Goal: Information Seeking & Learning: Learn about a topic

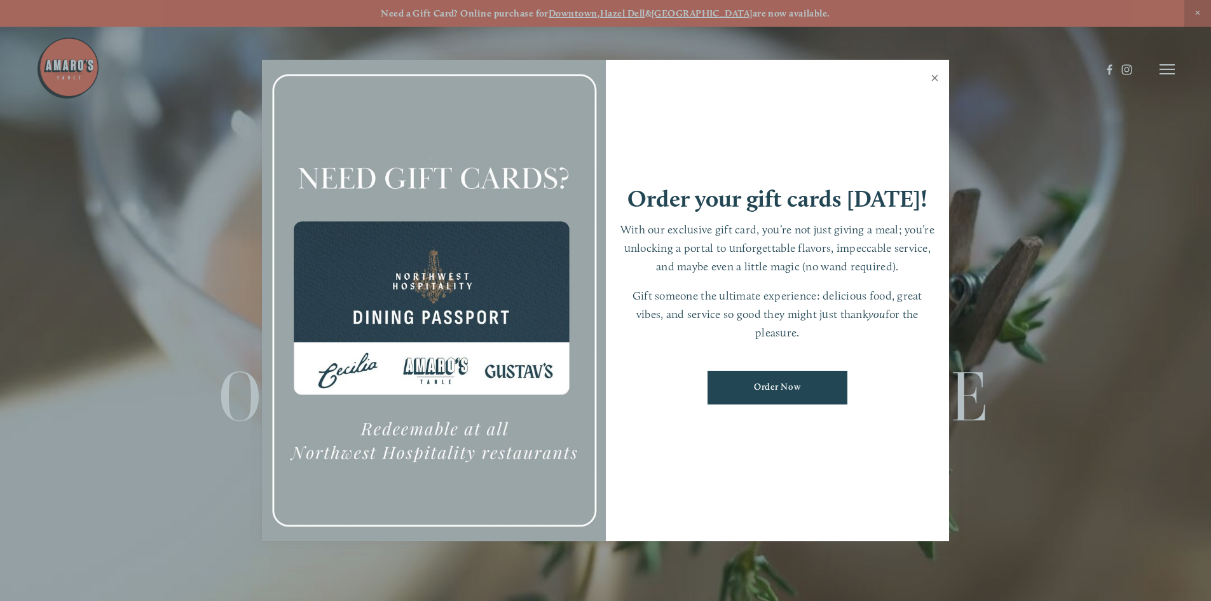
click at [938, 79] on link "Close" at bounding box center [934, 80] width 25 height 36
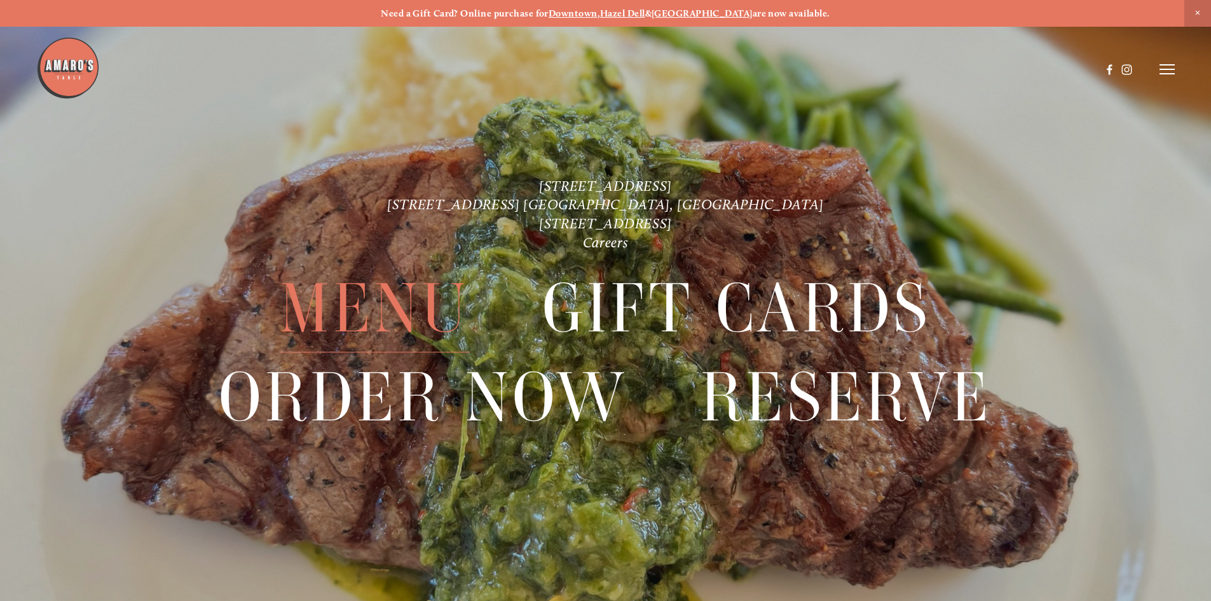
click at [370, 273] on span "Menu" at bounding box center [374, 309] width 189 height 88
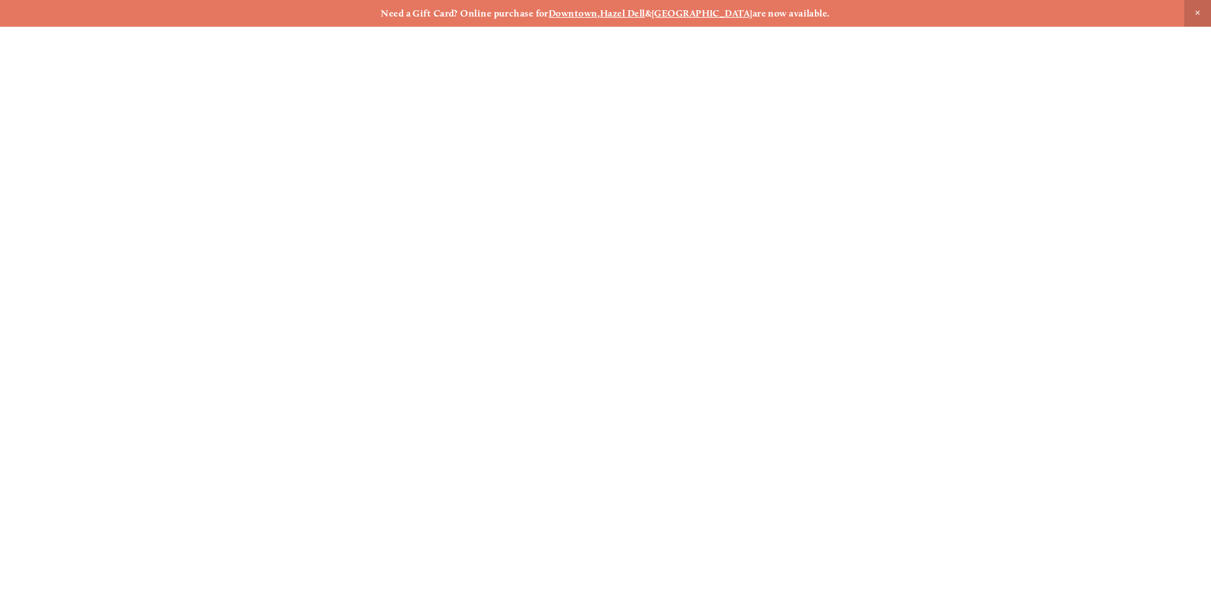
click at [375, 295] on span "Menu" at bounding box center [374, 309] width 189 height 88
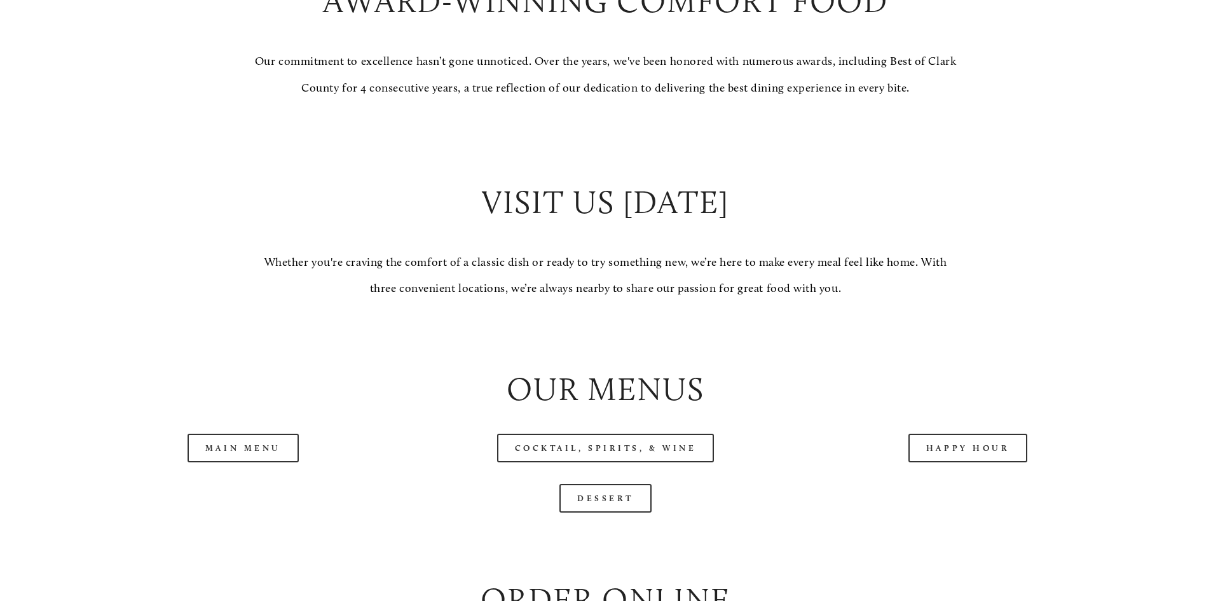
scroll to position [1160, 0]
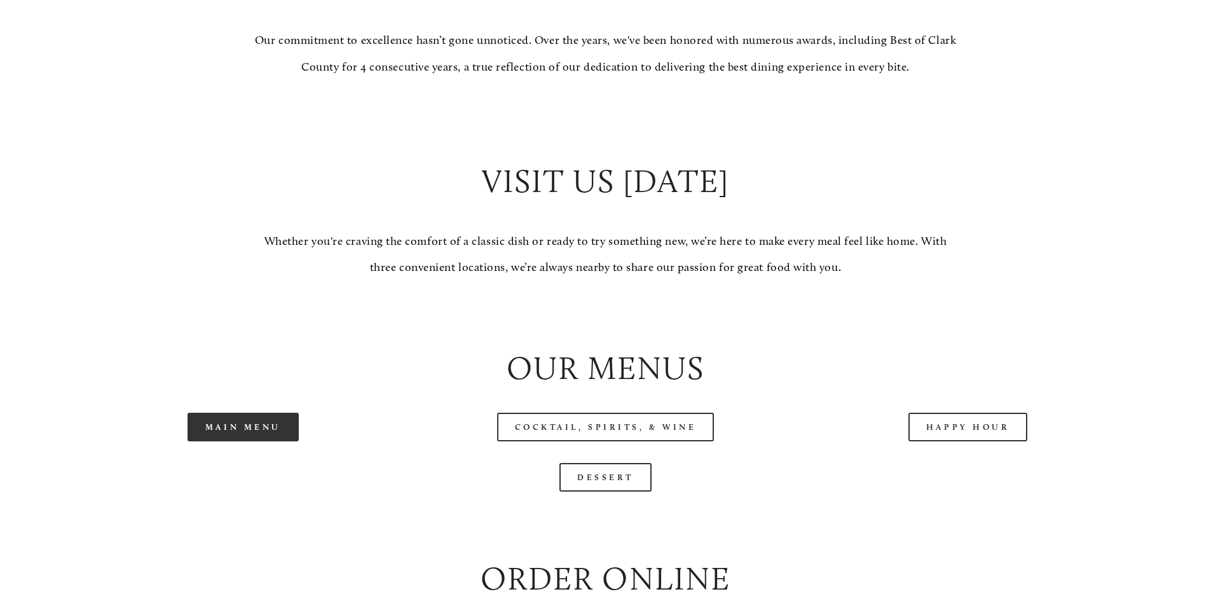
click at [247, 441] on link "Main Menu" at bounding box center [243, 427] width 111 height 29
click at [253, 441] on link "Main Menu" at bounding box center [243, 427] width 111 height 29
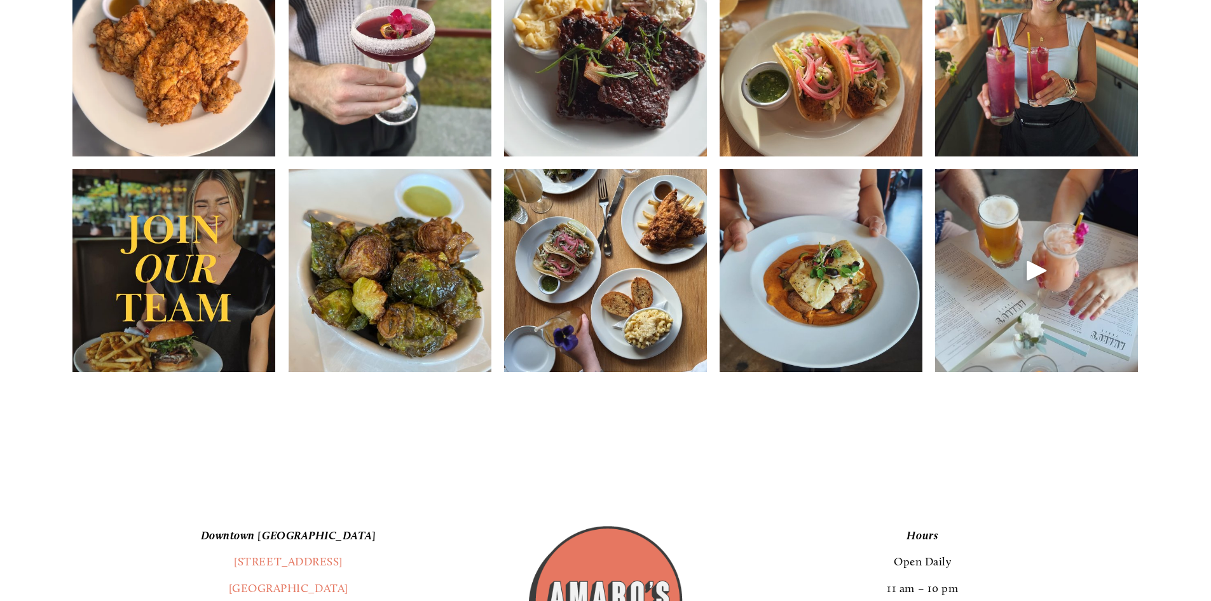
scroll to position [2193, 0]
